Goal: Communication & Community: Answer question/provide support

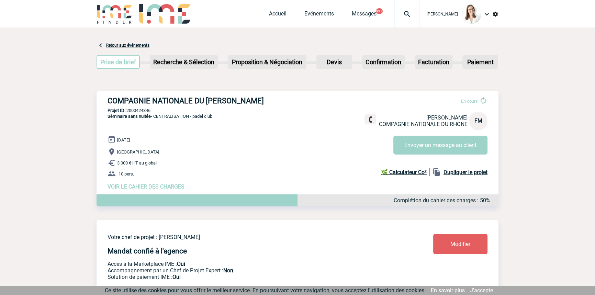
drag, startPoint x: 0, startPoint y: 0, endPoint x: 395, endPoint y: 9, distance: 395.2
click at [396, 10] on img at bounding box center [407, 14] width 25 height 8
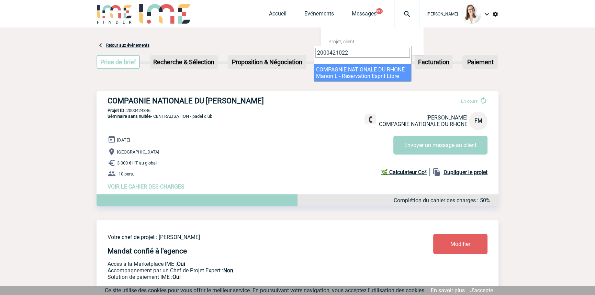
type input "2000421022"
drag, startPoint x: 354, startPoint y: 69, endPoint x: 55, endPoint y: 121, distance: 303.7
select select "20523"
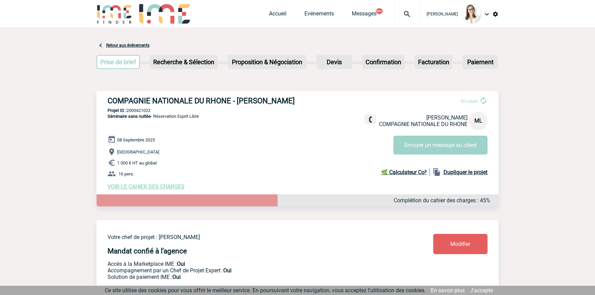
click at [404, 13] on img at bounding box center [407, 14] width 25 height 8
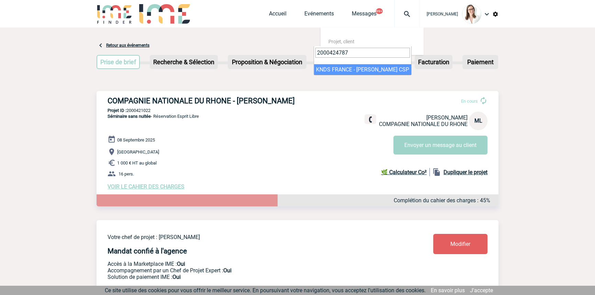
type input "2000424787"
select select "24288"
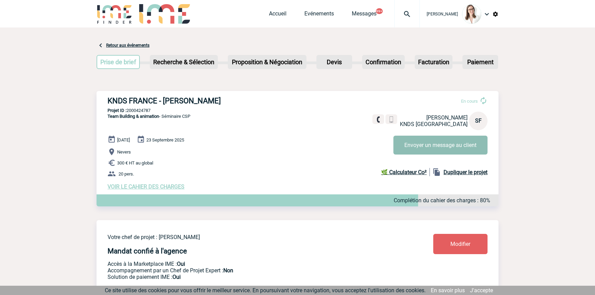
click at [396, 136] on button "Envoyer un message au client" at bounding box center [440, 145] width 94 height 19
click at [400, 13] on img at bounding box center [407, 14] width 25 height 8
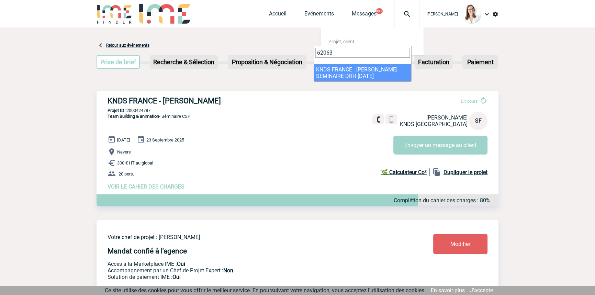
click at [333, 49] on input "62063" at bounding box center [362, 53] width 94 height 10
click at [333, 48] on input "62063" at bounding box center [362, 53] width 94 height 10
paste input "2000425240"
type input "2000425240"
select select "24741"
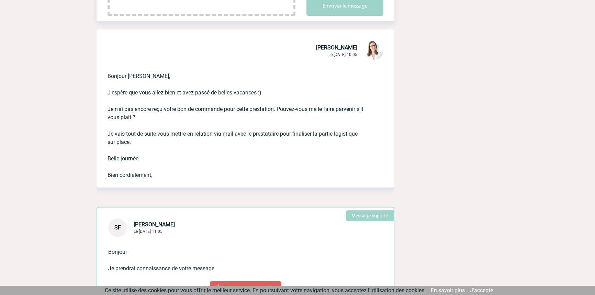
scroll to position [104, 0]
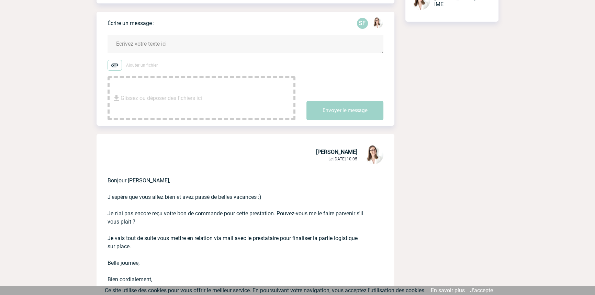
click at [175, 49] on textarea at bounding box center [246, 44] width 276 height 18
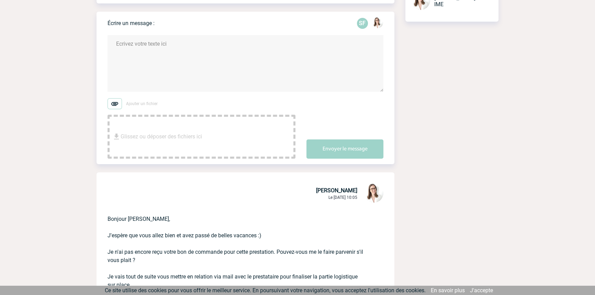
click at [154, 57] on textarea at bounding box center [246, 63] width 276 height 57
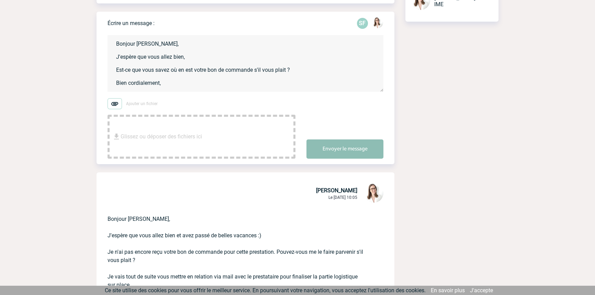
type textarea "Bonjour Sophie, J'espère que vous allez bien, Est-ce que vous savez où en est v…"
click at [328, 143] on button "Envoyer le message" at bounding box center [344, 149] width 77 height 19
